Goal: Check status

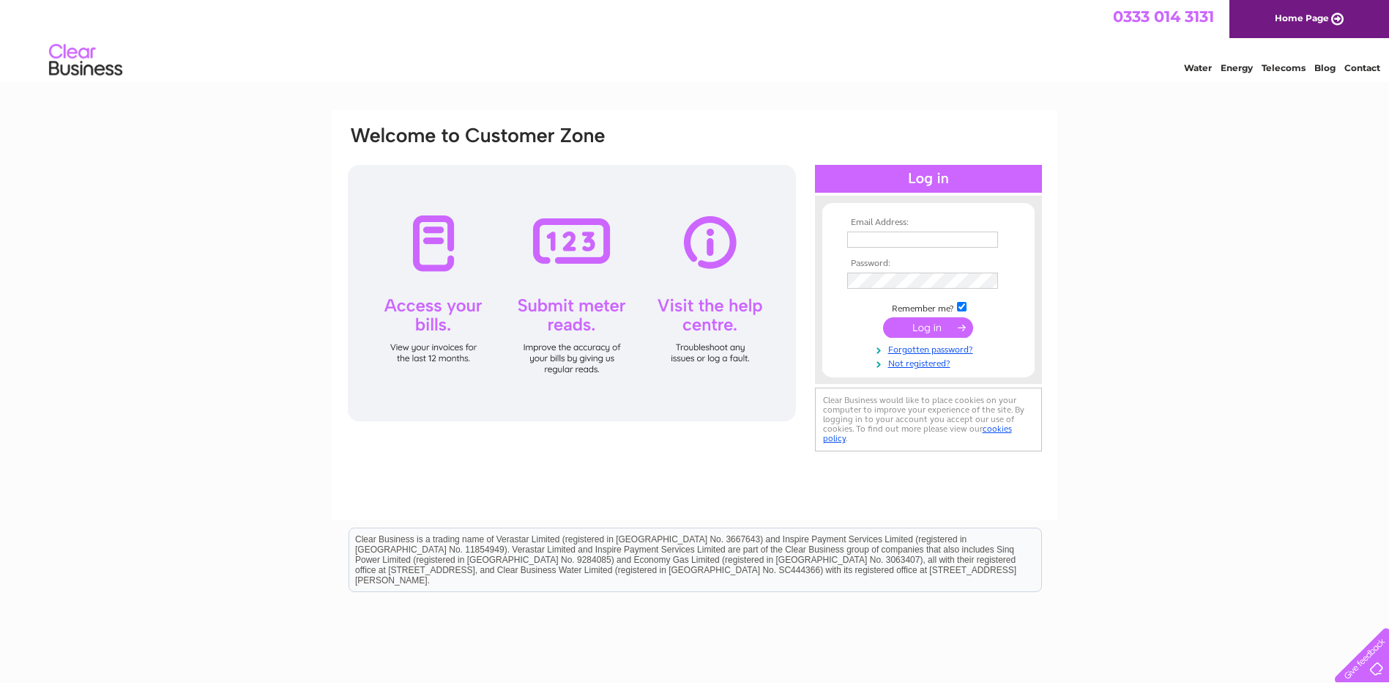
type input "peter@betterwayrecovery.org.uk"
click at [935, 323] on input "submit" at bounding box center [928, 327] width 90 height 21
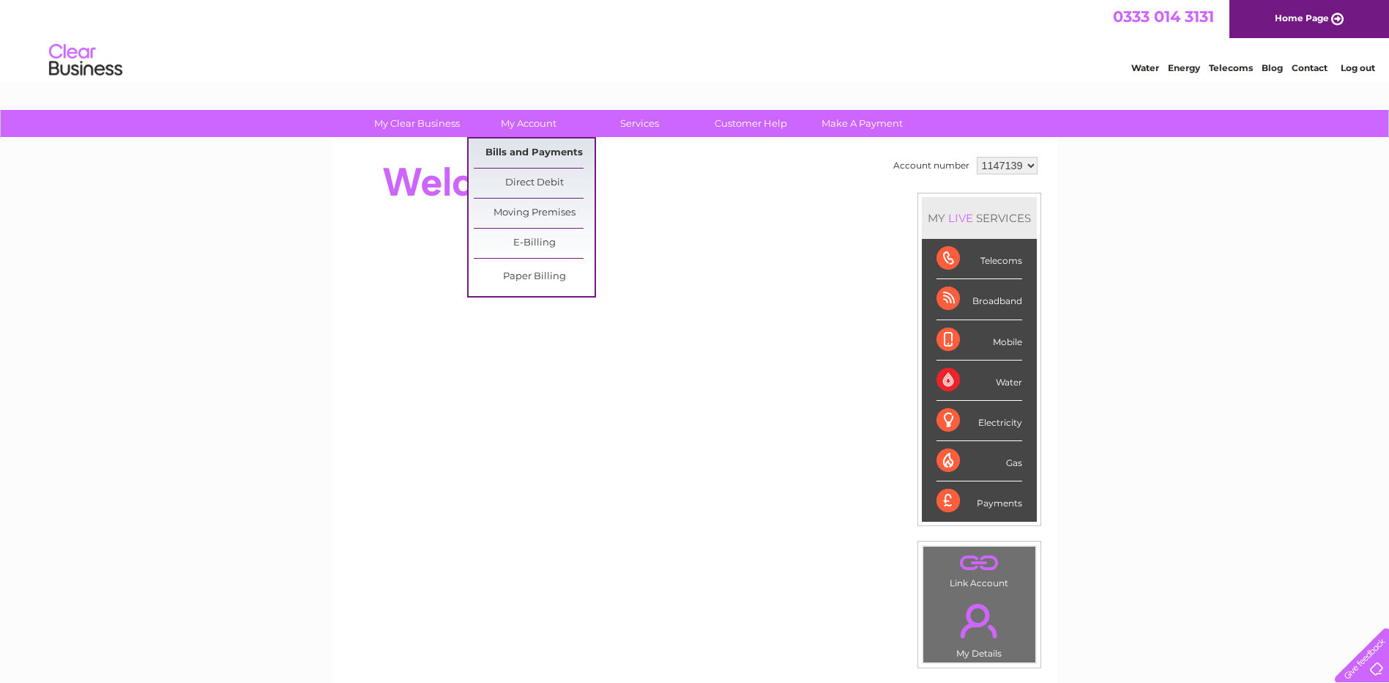
click at [524, 145] on link "Bills and Payments" at bounding box center [534, 152] width 121 height 29
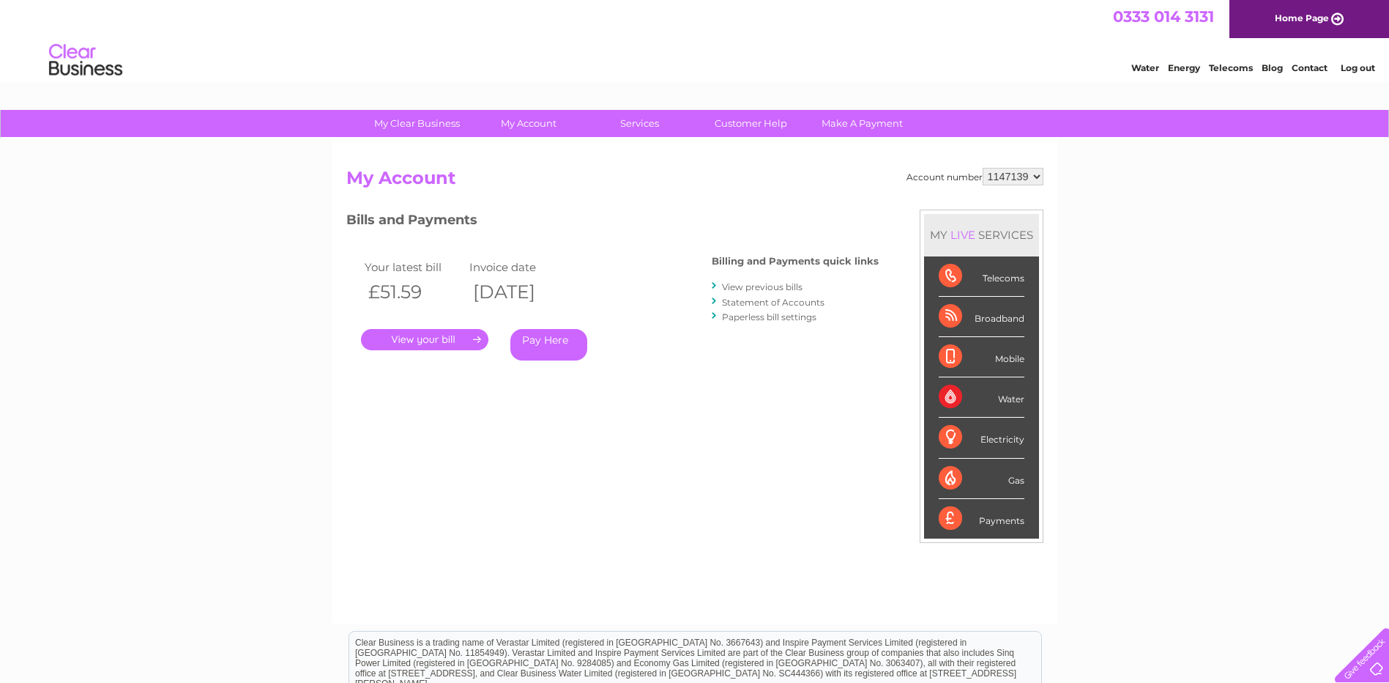
click at [446, 342] on link "." at bounding box center [424, 339] width 127 height 21
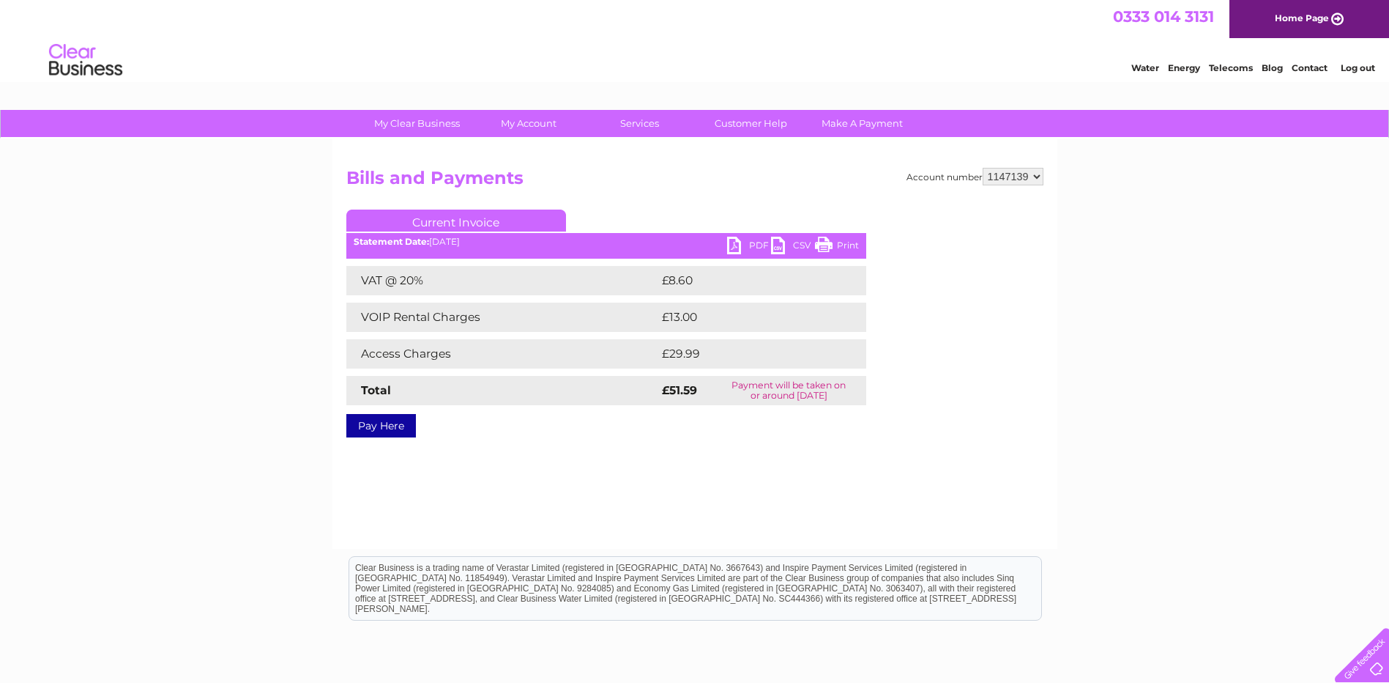
click at [736, 244] on link "PDF" at bounding box center [749, 247] width 44 height 21
